Goal: Information Seeking & Learning: Find specific fact

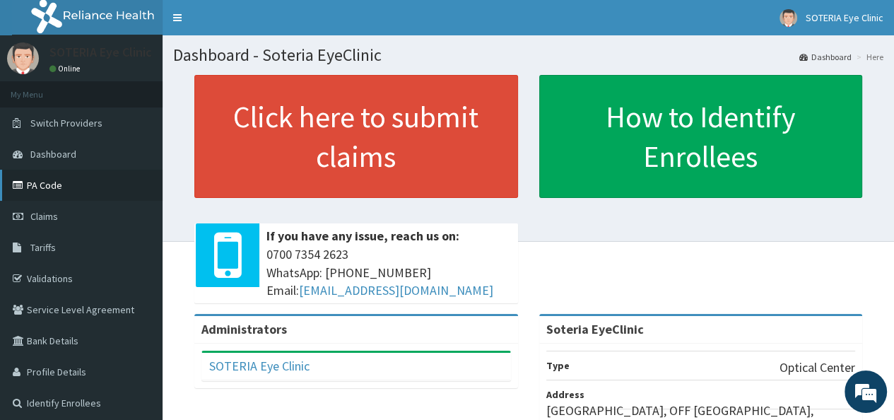
click at [61, 184] on link "PA Code" at bounding box center [81, 185] width 162 height 31
click at [54, 185] on link "PA Code" at bounding box center [81, 185] width 162 height 31
click at [48, 244] on span "Tariffs" at bounding box center [42, 247] width 25 height 13
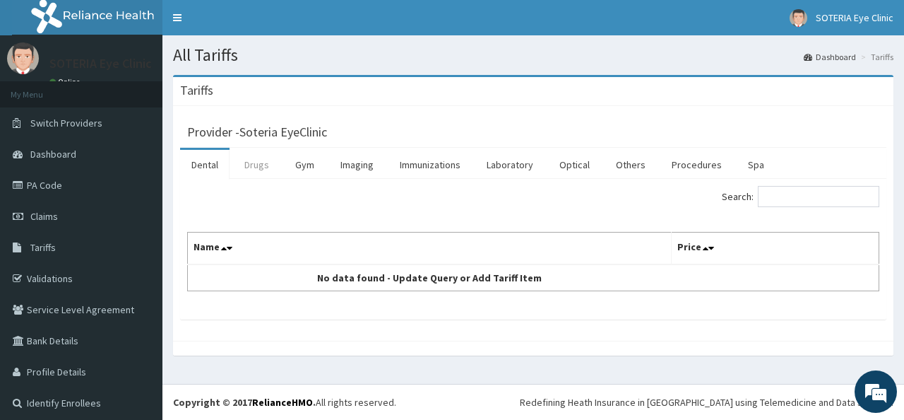
click at [264, 165] on link "Drugs" at bounding box center [256, 165] width 47 height 30
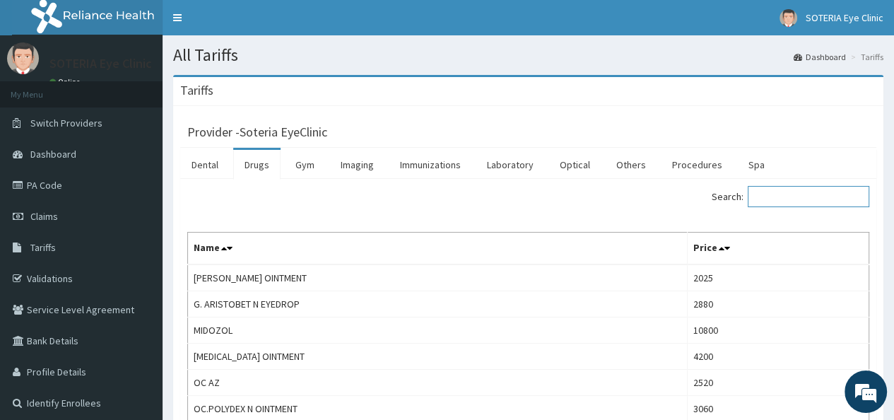
click at [766, 196] on input "Search:" at bounding box center [808, 196] width 122 height 21
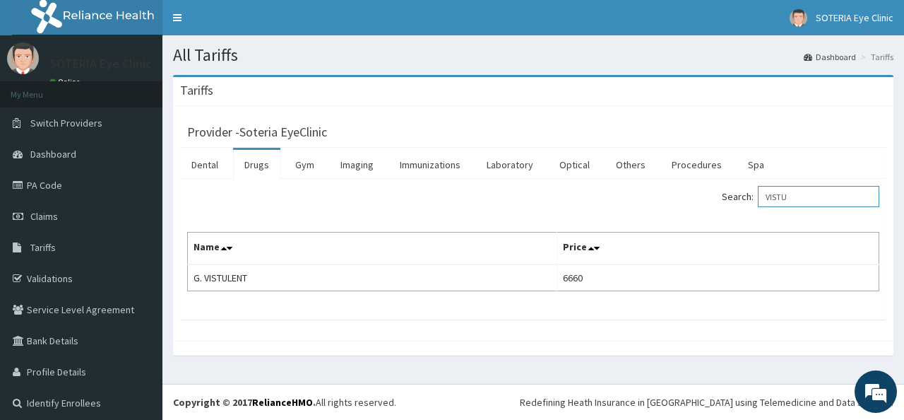
click at [794, 195] on input "VISTU" at bounding box center [819, 196] width 122 height 21
type input "E"
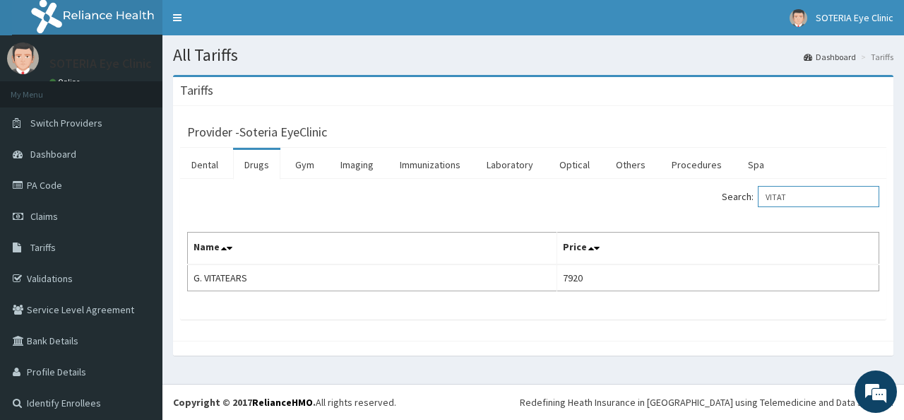
click at [783, 191] on input "VITAT" at bounding box center [819, 196] width 122 height 21
type input "H"
type input "HYPOM"
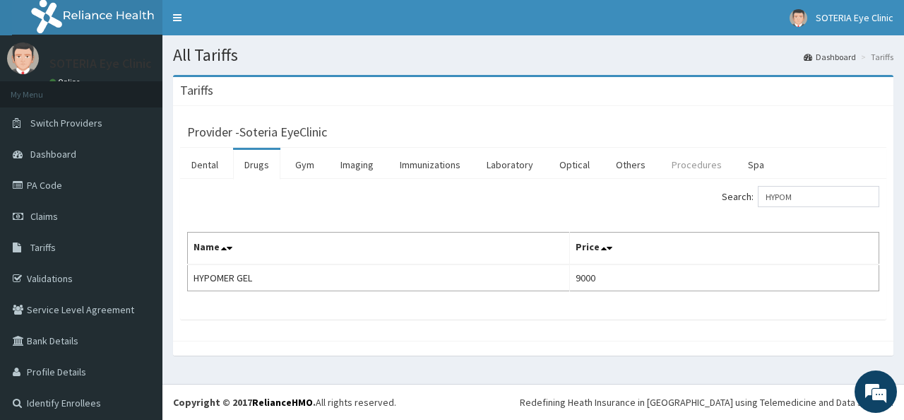
click at [677, 172] on link "Procedures" at bounding box center [697, 165] width 73 height 30
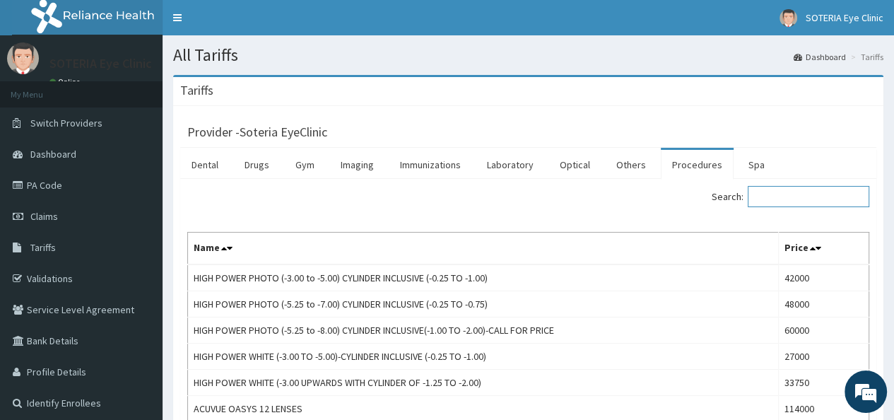
click at [762, 195] on input "Search:" at bounding box center [808, 196] width 122 height 21
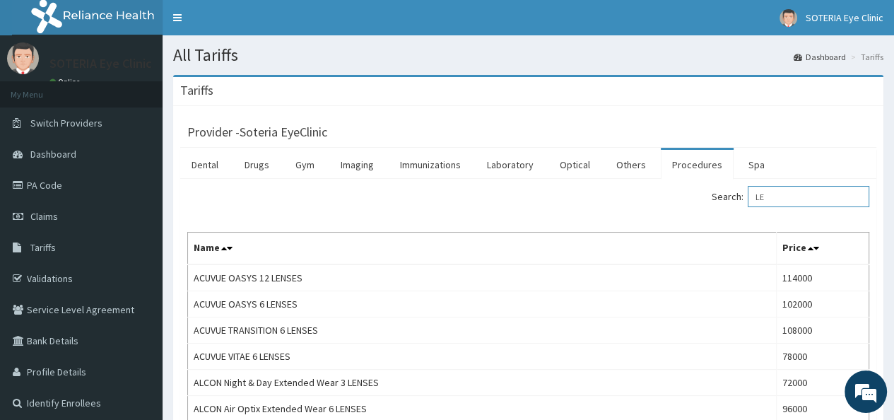
type input "L"
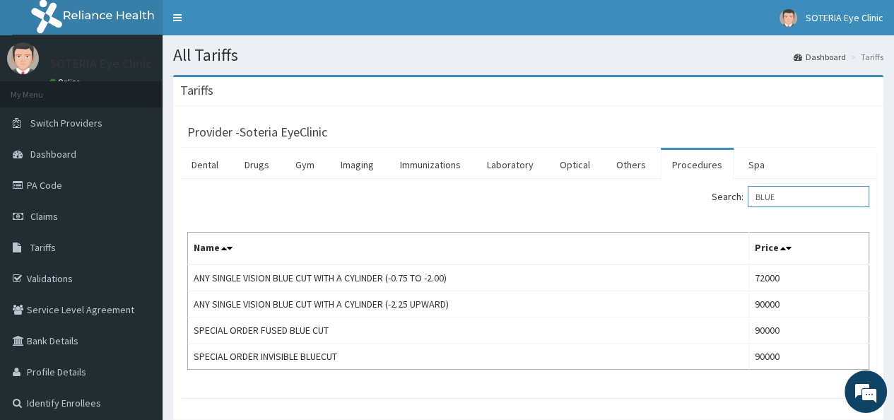
type input "BLUE"
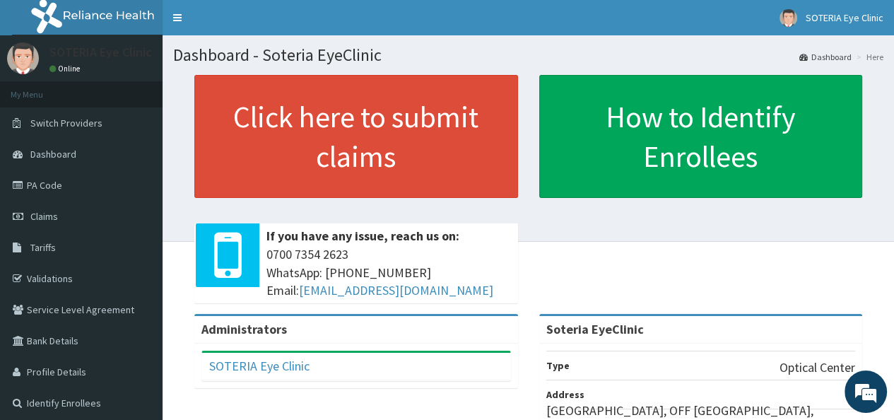
drag, startPoint x: 901, startPoint y: 134, endPoint x: 901, endPoint y: 101, distance: 33.2
click at [893, 101] on html "RelianceHMO Provider Portal | Dashboard R EL Toggle navigation SOTERIA Eye Clin…" at bounding box center [447, 338] width 894 height 676
click at [59, 182] on link "PA Code" at bounding box center [81, 185] width 162 height 31
